Goal: Find specific page/section: Find specific page/section

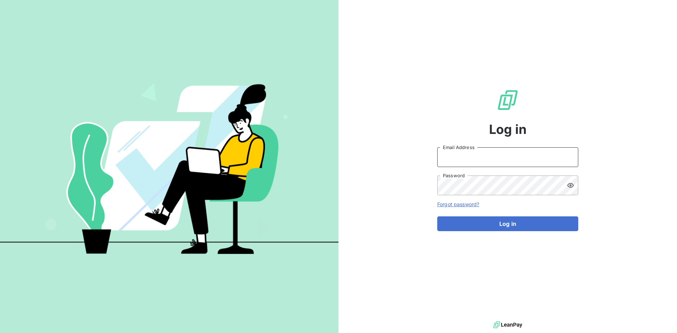
click at [468, 154] on input "Email Address" at bounding box center [507, 157] width 141 height 20
paste input "[PERSON_NAME][EMAIL_ADDRESS][DOMAIN_NAME]"
type input "[PERSON_NAME][EMAIL_ADDRESS][DOMAIN_NAME]"
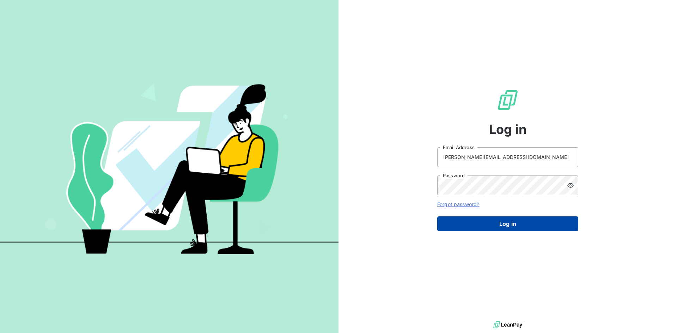
click at [468, 223] on button "Log in" at bounding box center [507, 223] width 141 height 15
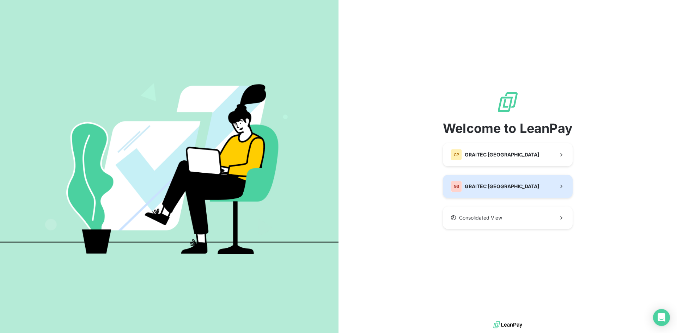
click at [467, 179] on button "GS GRAITEC [GEOGRAPHIC_DATA]" at bounding box center [508, 186] width 130 height 23
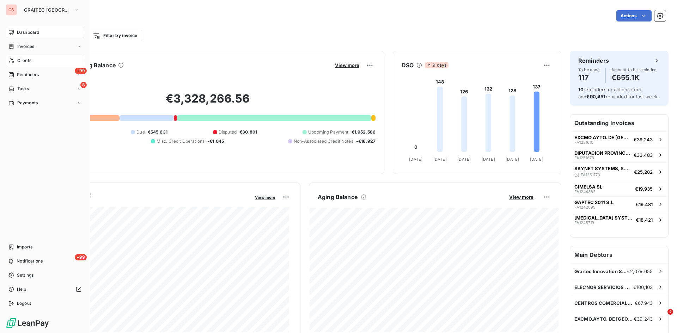
click at [22, 59] on span "Clients" at bounding box center [24, 60] width 14 height 6
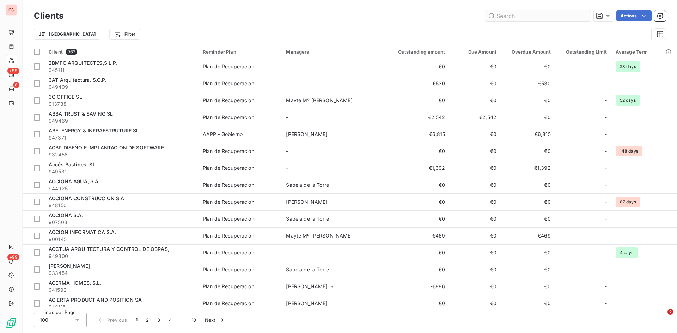
click at [515, 16] on input "text" at bounding box center [538, 15] width 106 height 11
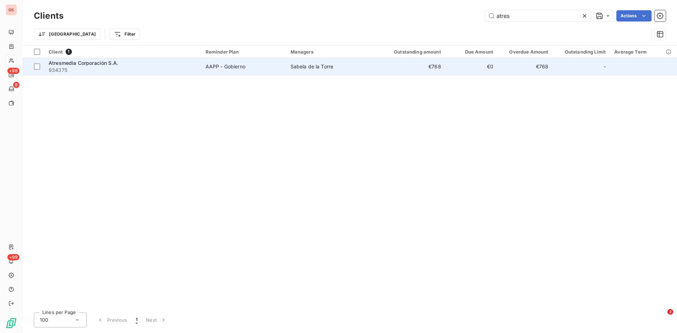
type input "atres"
click at [87, 60] on span "Atresmedia Corporación S.A." at bounding box center [83, 63] width 69 height 6
